Goal: Check status: Check status

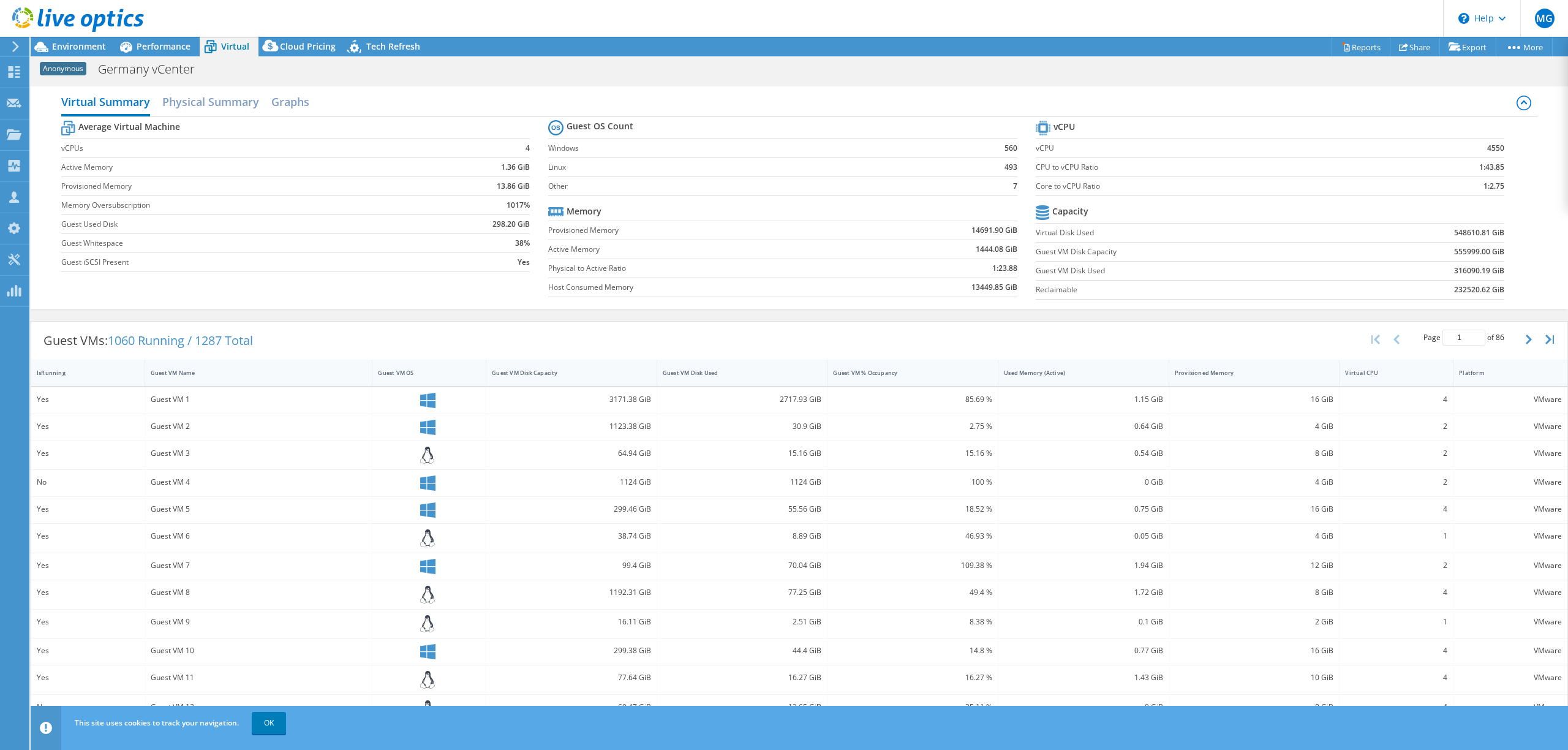
select select "USD"
click at [777, 318] on div "Guest VMs: 1060 Running / 1287 Total Page 1 of 86 5 rows 10 rows 20 rows 25 row…" at bounding box center [799, 563] width 1537 height 496
click at [799, 63] on div "Anonymous Germany vCenter Print" at bounding box center [799, 69] width 1537 height 23
click at [800, 25] on header "MG Partner Team Member [PERSON_NAME] [PERSON_NAME][EMAIL_ADDRESS][DOMAIN_NAME] …" at bounding box center [784, 18] width 1568 height 37
